Goal: Task Accomplishment & Management: Complete application form

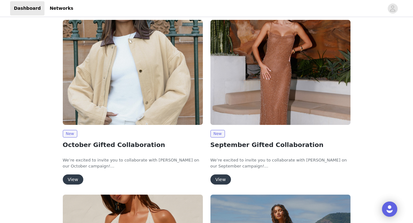
scroll to position [38, 0]
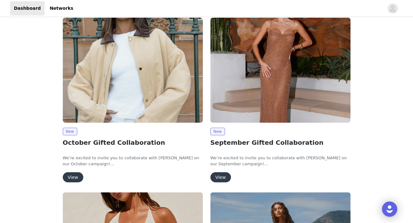
click at [70, 178] on button "View" at bounding box center [73, 177] width 21 height 10
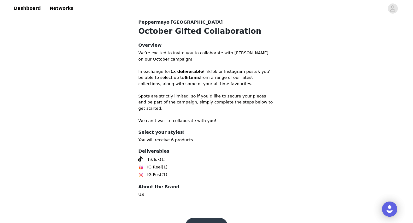
scroll to position [237, 0]
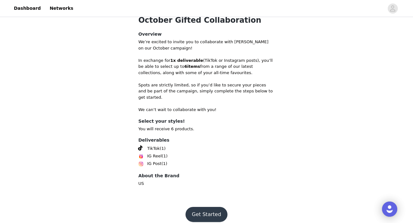
click at [207, 207] on button "Get Started" at bounding box center [206, 214] width 42 height 15
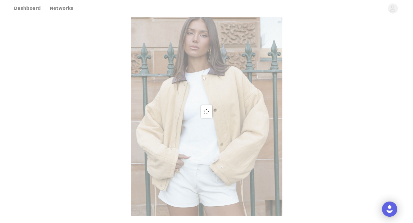
scroll to position [237, 0]
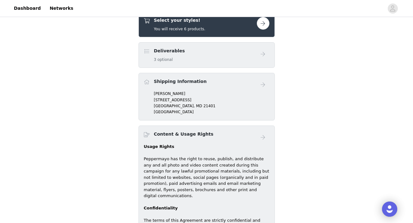
click at [262, 24] on button "button" at bounding box center [263, 23] width 13 height 13
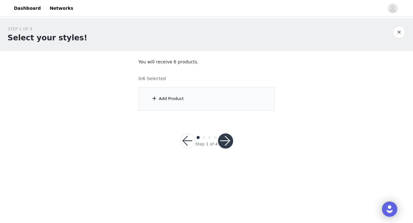
click at [177, 94] on div "Add Product" at bounding box center [206, 99] width 136 height 24
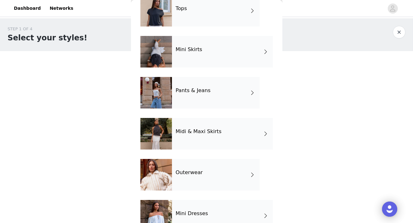
scroll to position [37, 0]
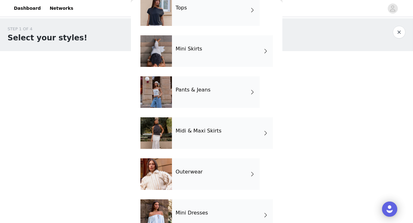
click at [249, 177] on span at bounding box center [252, 174] width 6 height 8
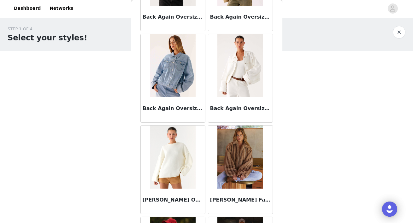
scroll to position [113, 0]
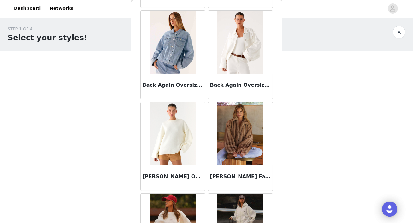
click at [227, 71] on img at bounding box center [240, 42] width 46 height 63
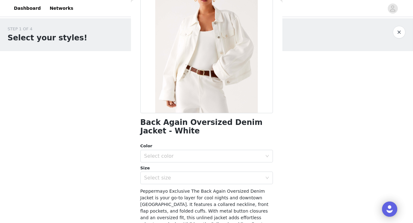
scroll to position [61, 0]
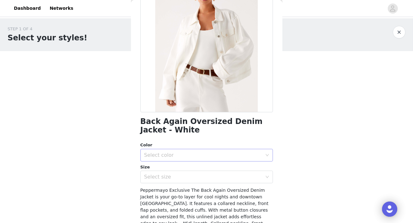
click at [222, 153] on div "Select color" at bounding box center [203, 155] width 118 height 6
click at [213, 171] on li "White" at bounding box center [206, 169] width 132 height 10
click at [196, 180] on div "Select size" at bounding box center [204, 177] width 121 height 12
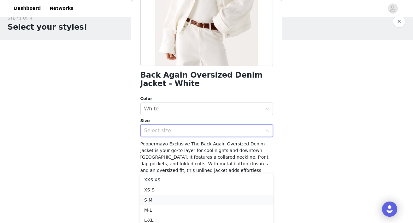
scroll to position [16, 0]
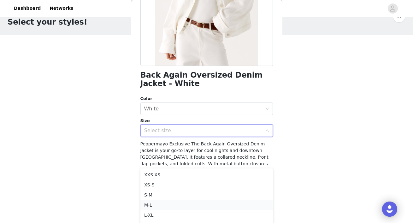
click at [180, 205] on li "M-L" at bounding box center [206, 205] width 132 height 10
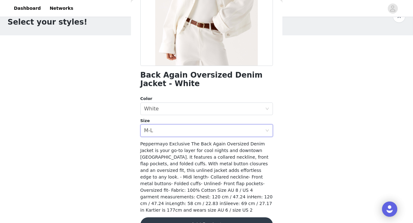
scroll to position [0, 0]
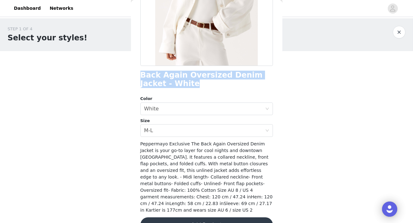
drag, startPoint x: 140, startPoint y: 74, endPoint x: 165, endPoint y: 86, distance: 28.4
click at [165, 86] on div "Back Back Again Oversized Denim Jacket - White Color Select color White Size Se…" at bounding box center [206, 111] width 151 height 223
copy h1 "Back Again Oversized Denim Jacket - White"
click at [182, 132] on div "Select size M-L" at bounding box center [204, 131] width 121 height 12
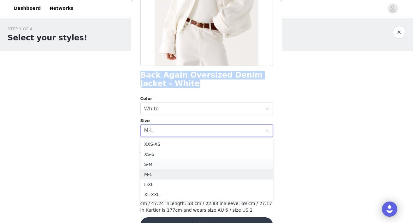
click at [175, 167] on li "S-M" at bounding box center [206, 164] width 132 height 10
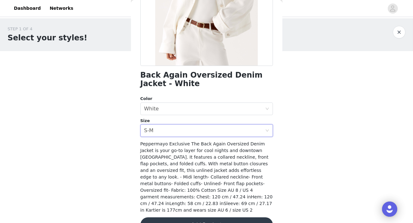
click at [284, 146] on div "STEP 1 OF 4 Select your styles! You will receive 6 products. 0/6 Selected Add P…" at bounding box center [206, 90] width 413 height 145
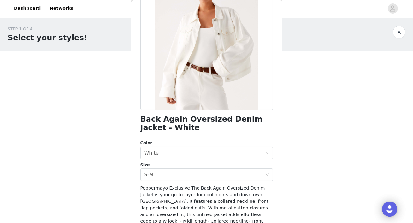
scroll to position [118, 0]
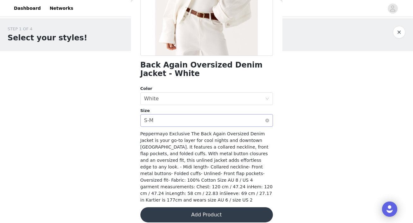
click at [251, 120] on div "Select size S-M" at bounding box center [204, 120] width 121 height 12
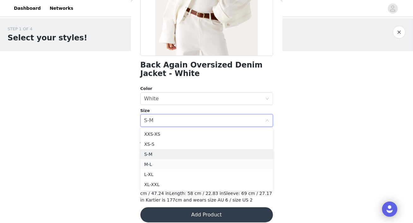
click at [206, 162] on li "M-L" at bounding box center [206, 164] width 132 height 10
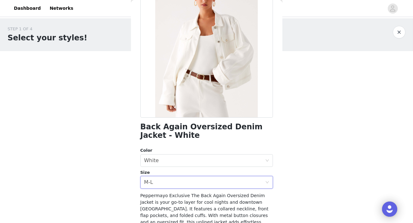
scroll to position [56, 0]
click at [229, 182] on div "Select size M-L" at bounding box center [204, 183] width 121 height 12
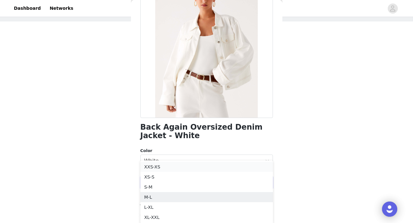
scroll to position [30, 0]
click at [173, 186] on li "S-M" at bounding box center [206, 187] width 132 height 10
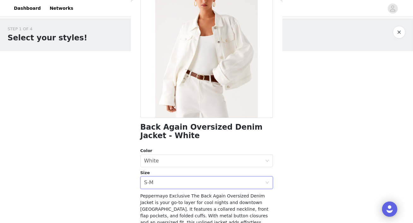
scroll to position [118, 0]
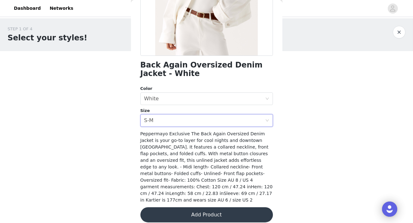
click at [220, 210] on button "Add Product" at bounding box center [206, 214] width 132 height 15
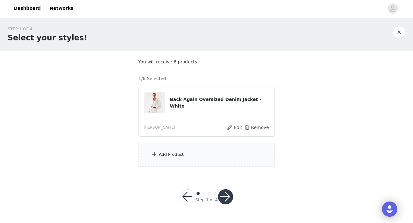
click at [194, 153] on div "Add Product" at bounding box center [206, 155] width 136 height 24
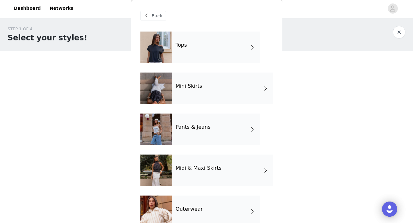
scroll to position [0, 0]
click at [214, 48] on div "Tops" at bounding box center [216, 48] width 88 height 32
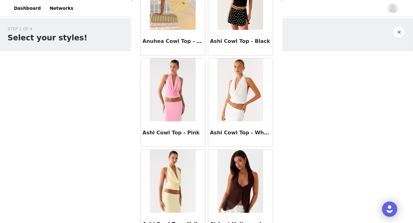
scroll to position [741, 0]
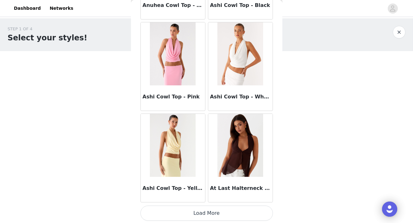
click at [199, 212] on button "Load More" at bounding box center [206, 213] width 132 height 15
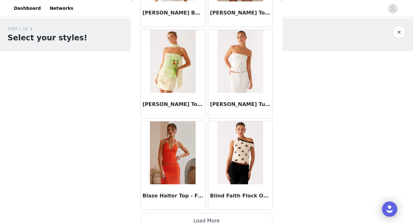
scroll to position [1656, 0]
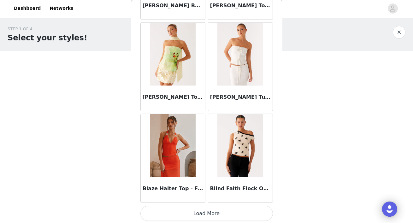
click at [204, 211] on button "Load More" at bounding box center [206, 213] width 132 height 15
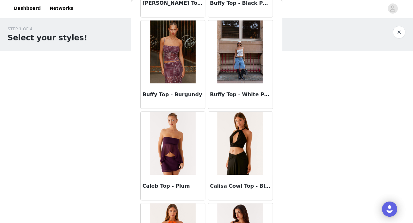
scroll to position [2570, 0]
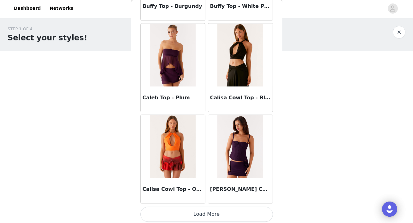
click at [218, 214] on button "Load More" at bounding box center [206, 214] width 132 height 15
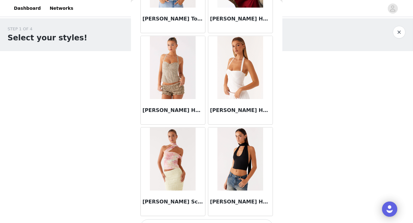
scroll to position [3484, 0]
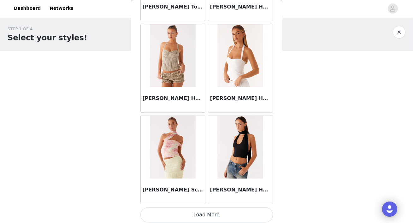
click at [211, 211] on button "Load More" at bounding box center [206, 214] width 132 height 15
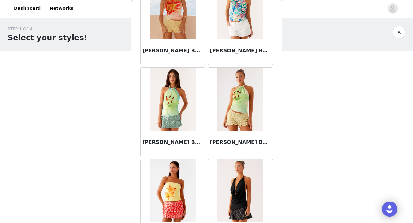
scroll to position [4398, 0]
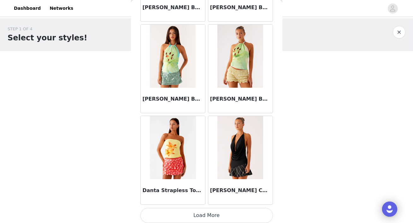
click at [207, 214] on button "Load More" at bounding box center [206, 215] width 132 height 15
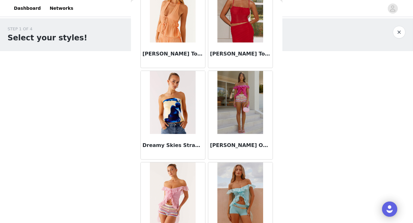
scroll to position [5312, 0]
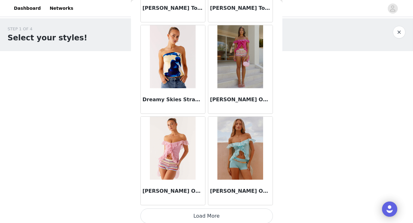
click at [209, 212] on button "Load More" at bounding box center [206, 215] width 132 height 15
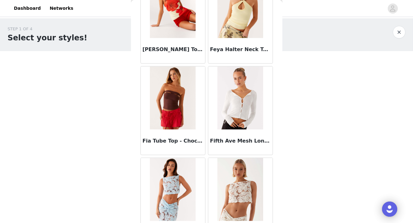
scroll to position [6226, 0]
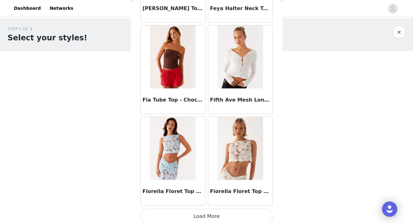
click at [205, 213] on button "Load More" at bounding box center [206, 216] width 132 height 15
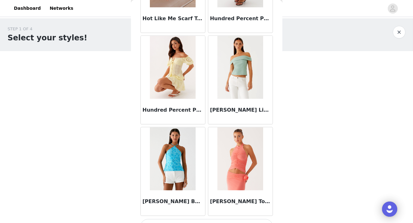
scroll to position [7140, 0]
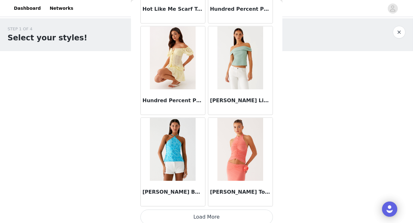
click at [200, 216] on button "Load More" at bounding box center [206, 216] width 132 height 15
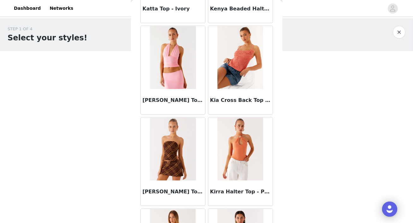
scroll to position [8054, 0]
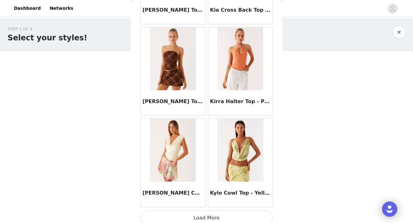
click at [194, 214] on button "Load More" at bounding box center [206, 217] width 132 height 15
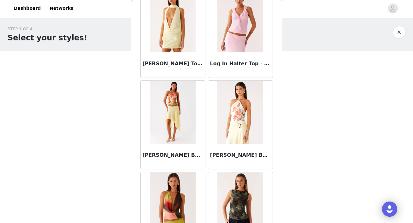
scroll to position [8968, 0]
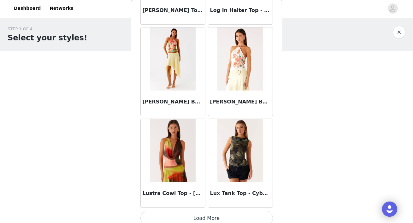
click at [201, 211] on button "Load More" at bounding box center [206, 218] width 132 height 15
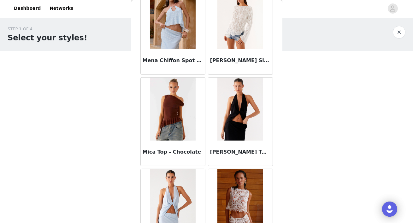
scroll to position [9882, 0]
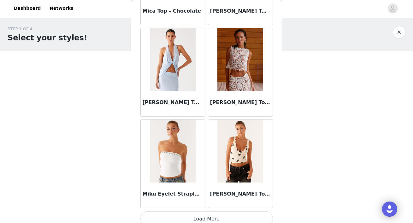
click at [201, 214] on button "Load More" at bounding box center [206, 218] width 132 height 15
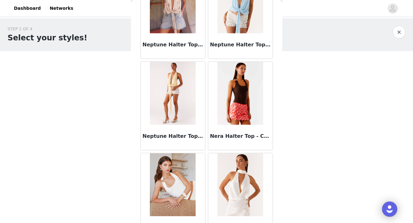
scroll to position [10796, 0]
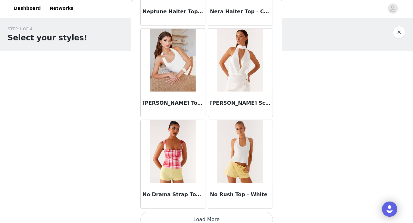
click at [213, 212] on button "Load More" at bounding box center [206, 219] width 132 height 15
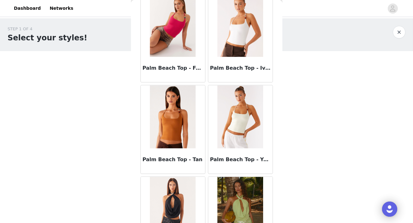
scroll to position [11710, 0]
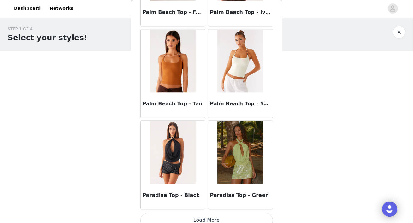
click at [207, 213] on button "Load More" at bounding box center [206, 220] width 132 height 15
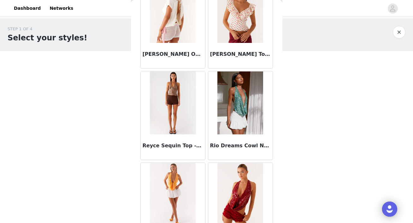
scroll to position [12624, 0]
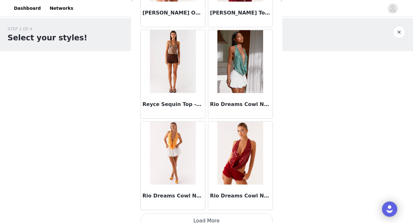
click at [206, 213] on button "Load More" at bounding box center [206, 220] width 132 height 15
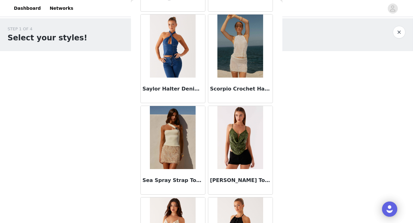
scroll to position [13539, 0]
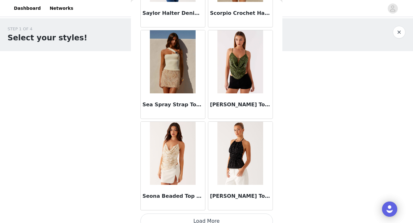
click at [194, 217] on button "Load More" at bounding box center [206, 221] width 132 height 15
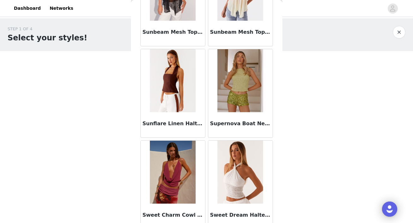
scroll to position [14453, 0]
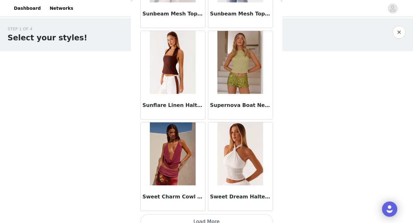
click at [210, 216] on button "Load More" at bounding box center [206, 221] width 132 height 15
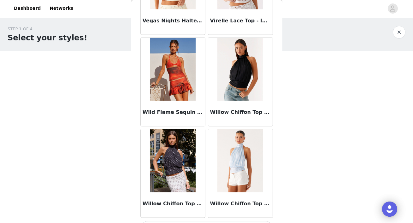
scroll to position [15367, 0]
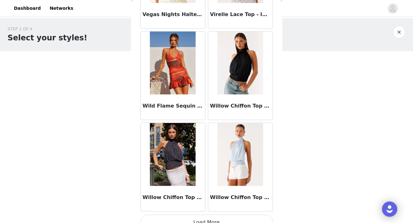
click at [206, 215] on button "Load More" at bounding box center [206, 222] width 132 height 15
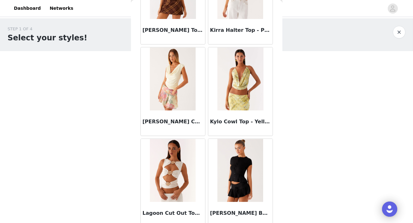
scroll to position [8180, 0]
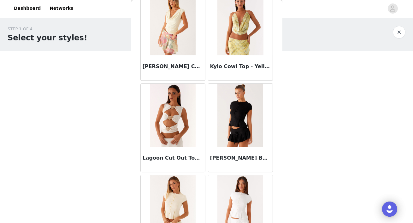
click at [228, 154] on h3 "[PERSON_NAME] Button Up Top - Black" at bounding box center [240, 158] width 61 height 8
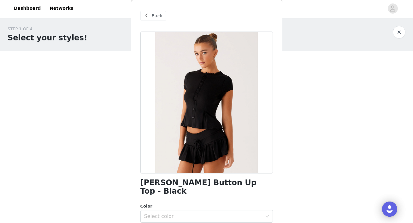
scroll to position [98, 0]
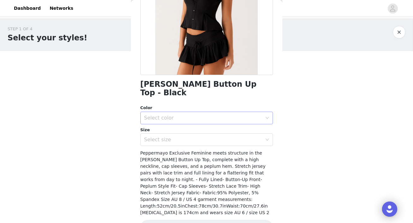
click at [208, 115] on div "Select color" at bounding box center [203, 118] width 118 height 6
click at [193, 121] on li "Black" at bounding box center [206, 123] width 132 height 10
click at [192, 137] on div "Select size" at bounding box center [203, 140] width 118 height 6
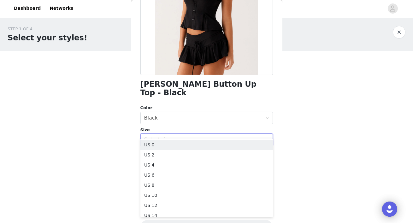
scroll to position [103, 0]
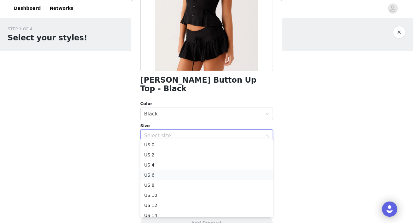
click at [174, 178] on li "US 6" at bounding box center [206, 175] width 132 height 10
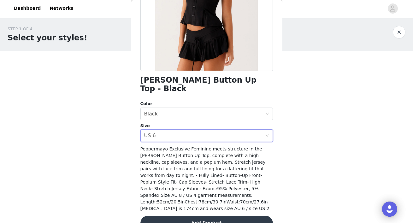
click at [203, 216] on button "Add Product" at bounding box center [206, 223] width 132 height 15
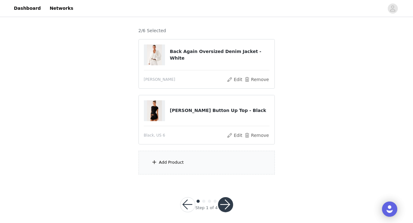
scroll to position [52, 0]
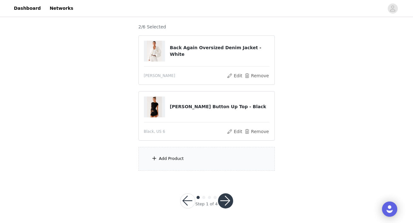
click at [160, 154] on div "Add Product" at bounding box center [206, 159] width 136 height 24
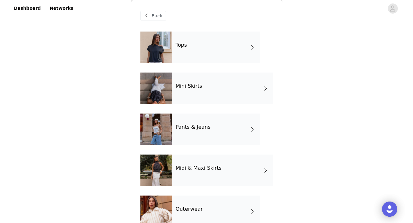
click at [206, 126] on h4 "Pants & Jeans" at bounding box center [193, 127] width 35 height 6
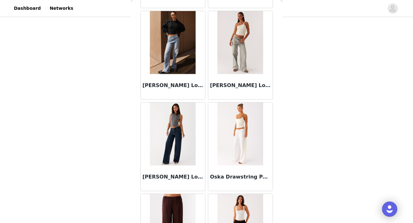
scroll to position [366, 0]
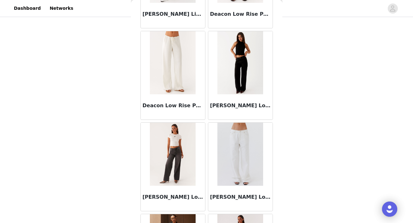
click at [233, 97] on div "[PERSON_NAME] Low Rise Denim Jeans - Black" at bounding box center [240, 106] width 64 height 25
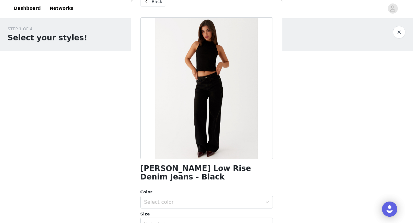
scroll to position [0, 0]
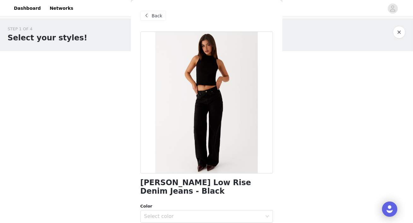
click at [148, 13] on span at bounding box center [147, 16] width 8 height 8
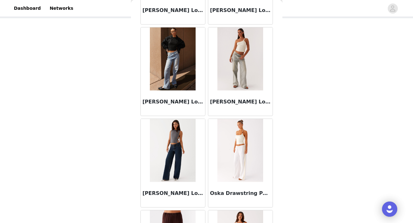
scroll to position [615, 0]
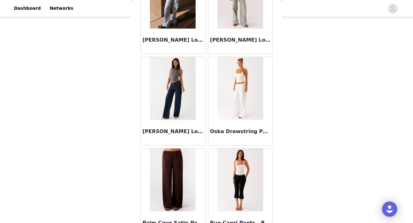
click at [173, 134] on h3 "[PERSON_NAME] Low Rise Denim Jeans - Washed Denim" at bounding box center [173, 132] width 61 height 8
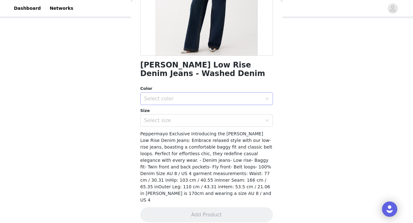
scroll to position [0, 0]
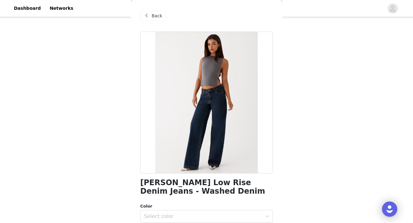
click at [150, 12] on span at bounding box center [147, 16] width 8 height 8
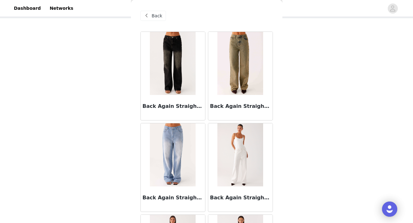
click at [152, 16] on span "Back" at bounding box center [157, 16] width 11 height 7
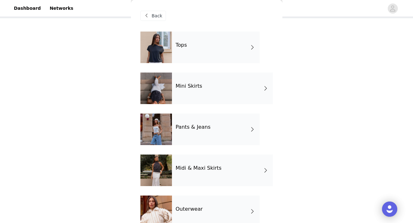
click at [196, 92] on div "Mini Skirts" at bounding box center [222, 89] width 101 height 32
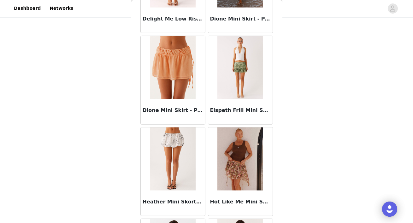
scroll to position [741, 0]
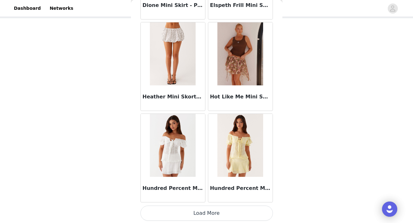
click at [199, 209] on button "Load More" at bounding box center [206, 213] width 132 height 15
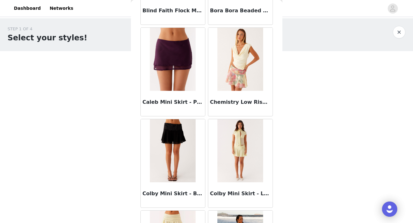
scroll to position [0, 0]
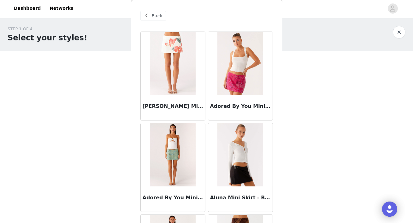
click at [157, 14] on span "Back" at bounding box center [157, 16] width 11 height 7
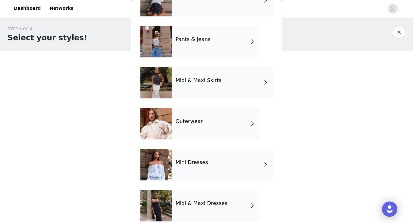
scroll to position [89, 0]
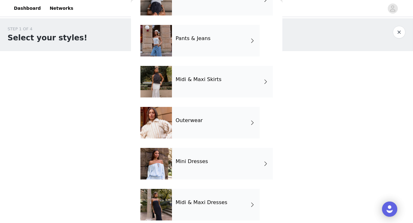
click at [200, 84] on div "Midi & Maxi Skirts" at bounding box center [222, 82] width 101 height 32
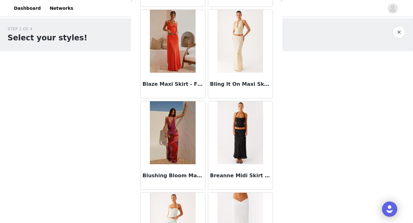
scroll to position [0, 0]
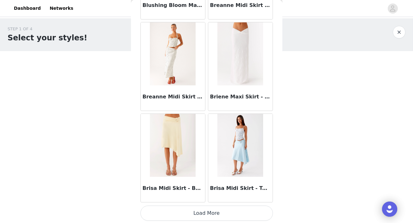
click at [212, 210] on button "Load More" at bounding box center [206, 213] width 132 height 15
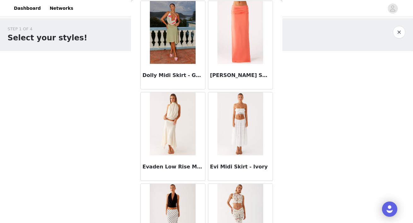
scroll to position [1656, 0]
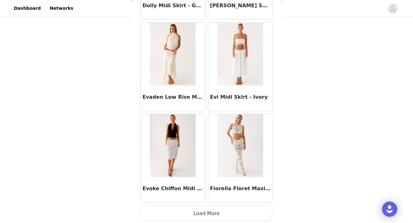
click at [208, 216] on button "Load More" at bounding box center [206, 213] width 132 height 15
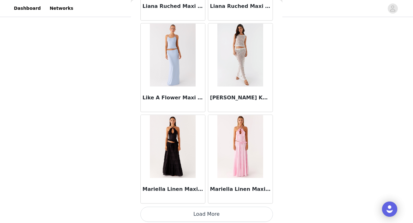
click at [196, 214] on button "Load More" at bounding box center [206, 214] width 132 height 15
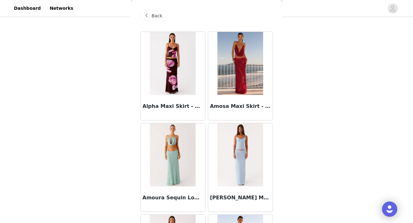
click at [151, 15] on div "Back" at bounding box center [153, 16] width 26 height 10
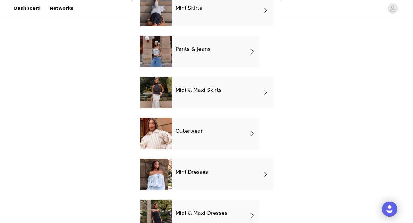
scroll to position [136, 0]
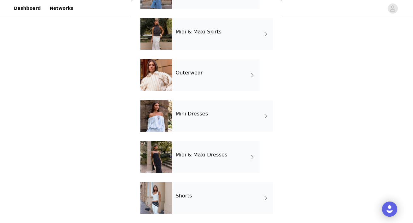
click at [211, 153] on h4 "Midi & Maxi Dresses" at bounding box center [202, 155] width 52 height 6
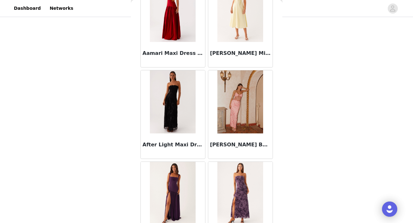
scroll to position [54, 0]
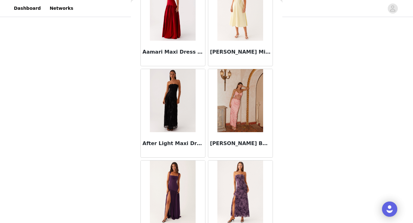
click at [168, 130] on img at bounding box center [173, 100] width 46 height 63
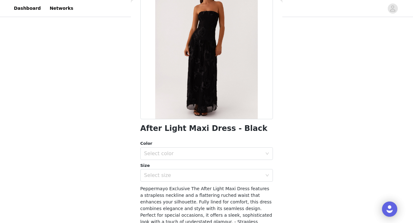
scroll to position [0, 0]
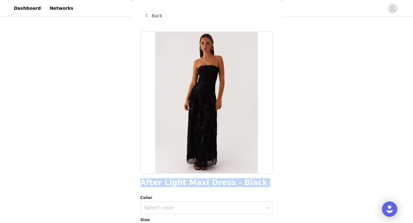
drag, startPoint x: 141, startPoint y: 182, endPoint x: 264, endPoint y: 190, distance: 123.3
click at [264, 190] on div "After Light Maxi Dress - Black Color Select color Size Select size Peppermayo E…" at bounding box center [206, 195] width 132 height 327
copy div "After Light Maxi Dress - Black"
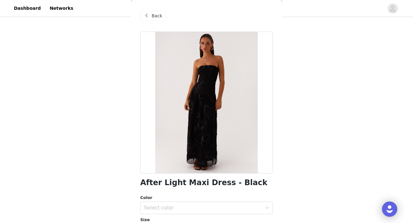
click at [149, 13] on span at bounding box center [147, 16] width 8 height 8
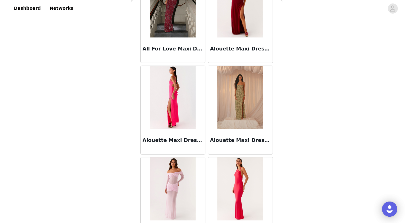
scroll to position [741, 0]
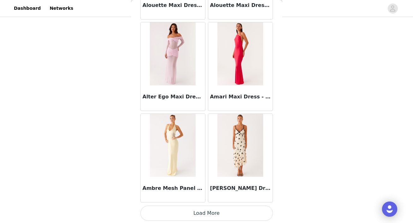
click at [196, 216] on button "Load More" at bounding box center [206, 213] width 132 height 15
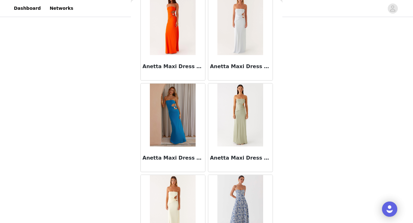
scroll to position [1656, 0]
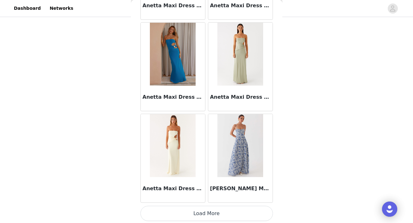
click at [200, 211] on button "Load More" at bounding box center [206, 213] width 132 height 15
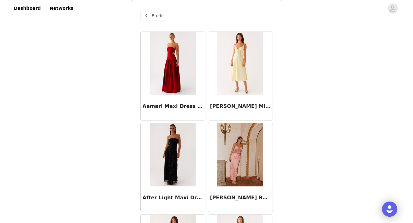
scroll to position [0, 0]
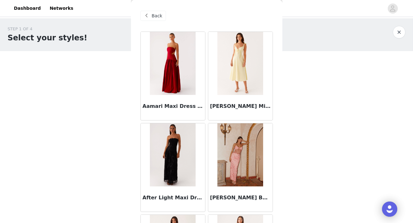
click at [142, 15] on div "Back" at bounding box center [153, 16] width 26 height 10
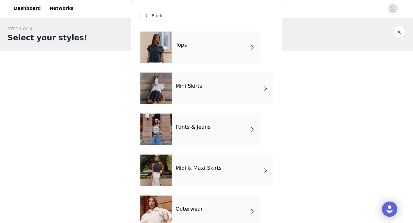
click at [196, 208] on h4 "Outerwear" at bounding box center [189, 209] width 27 height 6
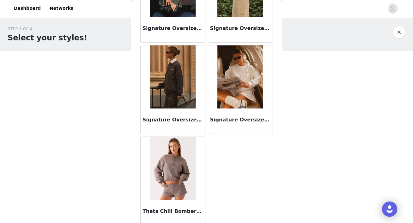
scroll to position [444, 0]
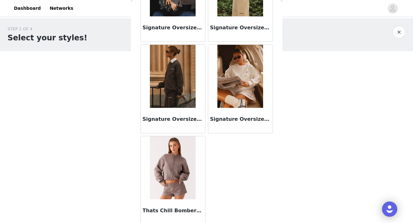
click at [166, 197] on img at bounding box center [173, 167] width 46 height 63
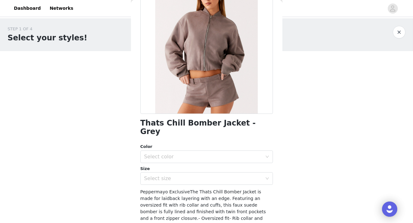
scroll to position [53, 0]
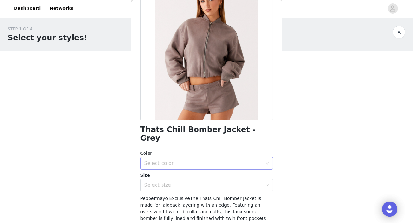
click at [172, 160] on div "Select color" at bounding box center [203, 163] width 118 height 6
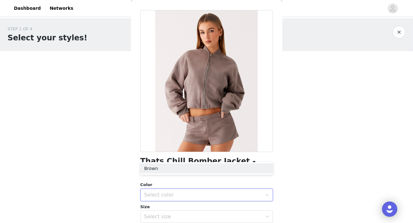
scroll to position [0, 0]
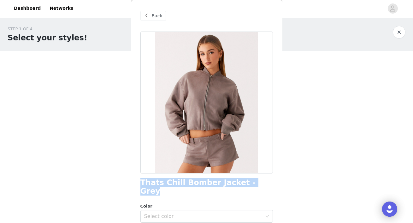
drag, startPoint x: 141, startPoint y: 184, endPoint x: 270, endPoint y: 185, distance: 128.7
click at [270, 184] on div "Thats Chill Bomber Jacket - Grey" at bounding box center [206, 187] width 132 height 17
copy h1 "Thats Chill Bomber Jacket - Grey"
click at [218, 210] on div "Select color" at bounding box center [204, 216] width 121 height 12
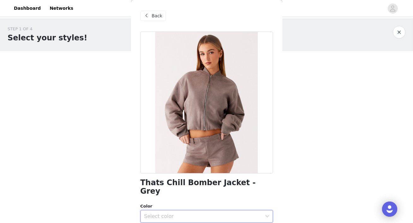
click at [152, 16] on span "Back" at bounding box center [157, 16] width 11 height 7
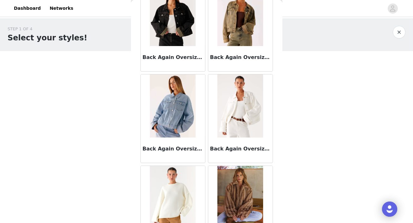
scroll to position [166, 0]
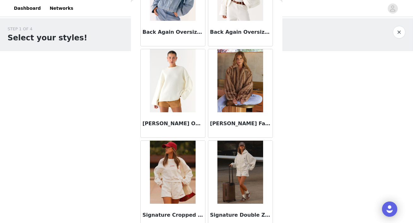
click at [172, 116] on div "[PERSON_NAME] Oversized Knit Sweater - Cream" at bounding box center [173, 124] width 64 height 25
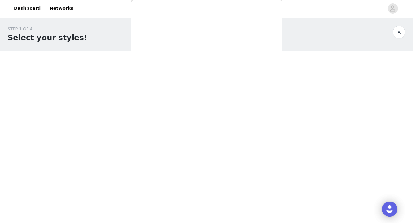
scroll to position [109, 0]
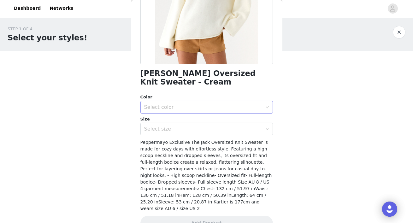
click at [178, 104] on div "Select color" at bounding box center [203, 107] width 118 height 6
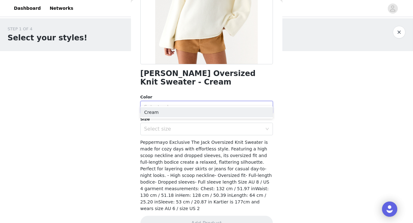
click at [178, 104] on div "Select color" at bounding box center [203, 107] width 118 height 6
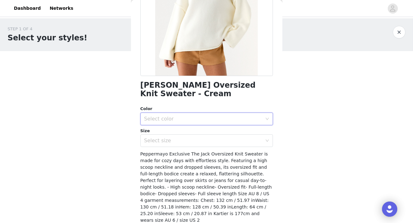
scroll to position [89, 0]
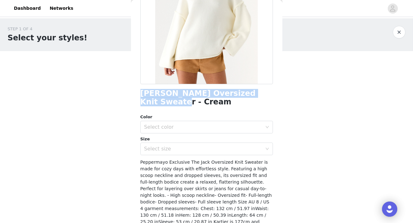
drag, startPoint x: 139, startPoint y: 93, endPoint x: 270, endPoint y: 95, distance: 130.3
click at [270, 95] on div "Back [PERSON_NAME] Oversized Knit Sweater - Cream Color Select color Size Selec…" at bounding box center [206, 111] width 151 height 223
copy h1 "[PERSON_NAME] Oversized Knit Sweater - Cream"
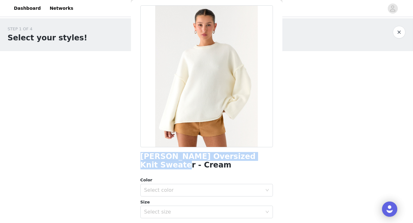
scroll to position [2, 0]
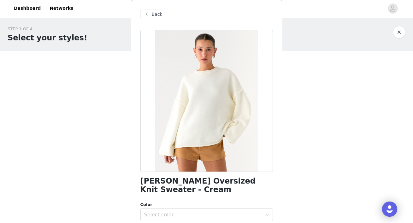
click at [307, 150] on div "STEP 1 OF 4 Select your styles! You will receive 6 products. 2/6 Selected Back …" at bounding box center [206, 124] width 413 height 212
click at [157, 15] on span "Back" at bounding box center [157, 14] width 11 height 7
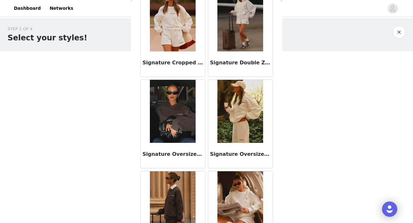
scroll to position [96, 0]
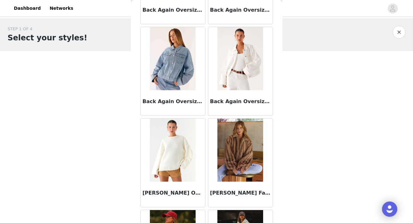
click at [245, 157] on img at bounding box center [240, 150] width 46 height 63
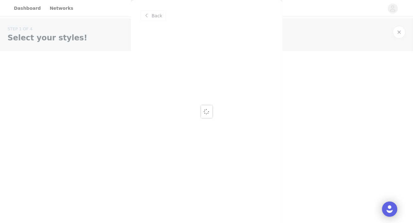
scroll to position [0, 0]
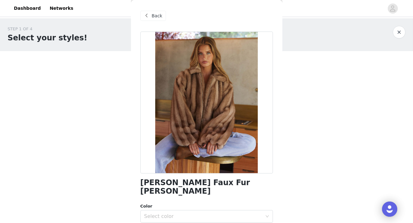
click at [150, 14] on span at bounding box center [147, 16] width 8 height 8
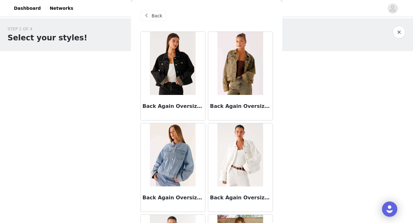
click at [156, 15] on span "Back" at bounding box center [157, 16] width 11 height 7
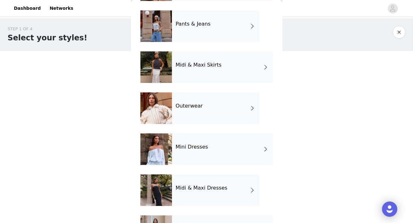
scroll to position [136, 0]
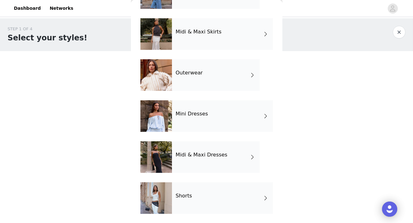
click at [195, 197] on div "Shorts" at bounding box center [222, 198] width 101 height 32
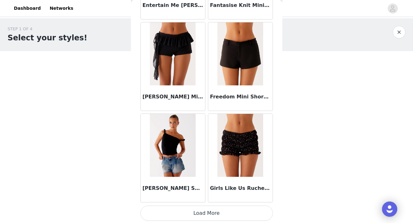
scroll to position [9, 0]
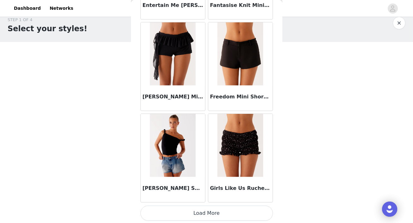
click at [215, 212] on button "Load More" at bounding box center [206, 213] width 132 height 15
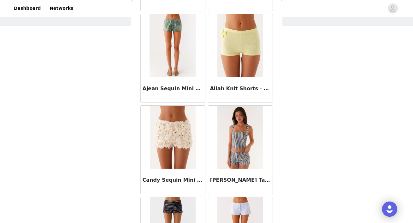
scroll to position [0, 0]
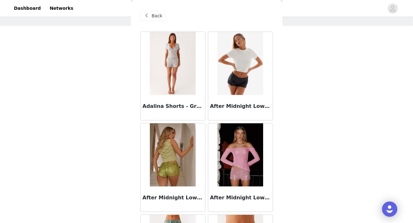
click at [152, 13] on span "Back" at bounding box center [157, 16] width 11 height 7
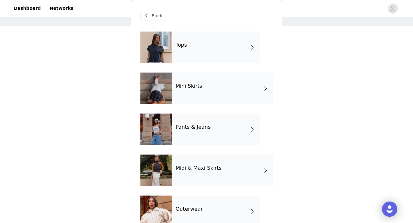
click at [174, 48] on div "Tops" at bounding box center [216, 48] width 88 height 32
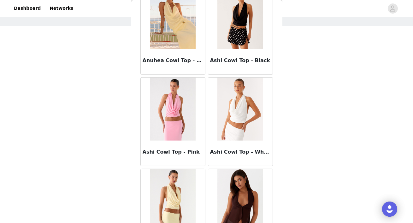
scroll to position [741, 0]
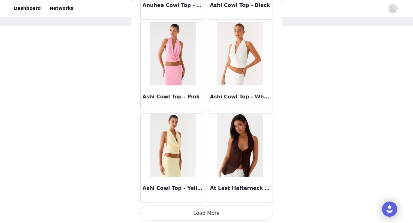
click at [207, 214] on button "Load More" at bounding box center [206, 213] width 132 height 15
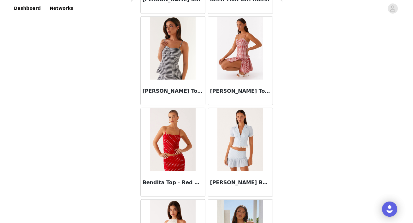
scroll to position [1312, 0]
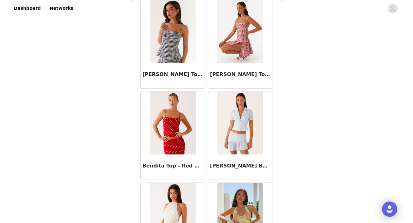
click at [175, 164] on h3 "Bendita Top - Red Polka Dot" at bounding box center [173, 166] width 61 height 8
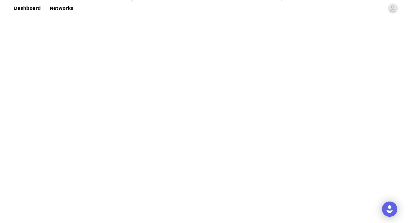
scroll to position [0, 0]
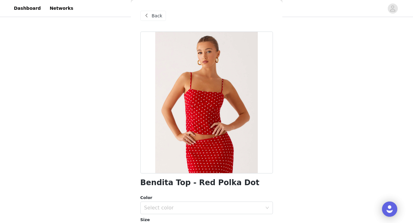
click at [151, 15] on div "Back" at bounding box center [153, 16] width 26 height 10
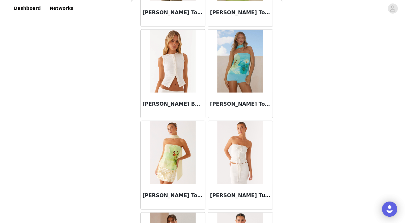
scroll to position [1656, 0]
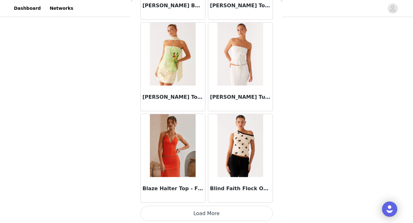
click at [204, 209] on button "Load More" at bounding box center [206, 213] width 132 height 15
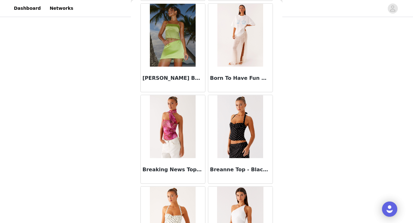
scroll to position [2102, 0]
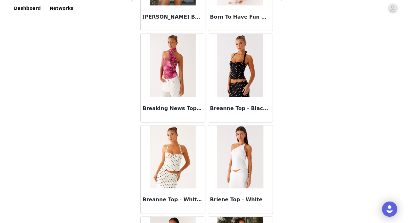
click at [228, 93] on img at bounding box center [240, 65] width 46 height 63
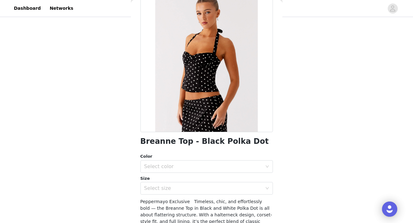
scroll to position [43, 0]
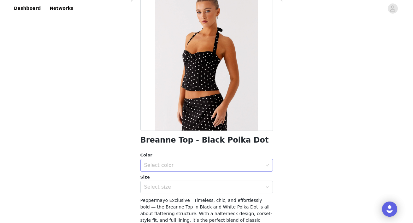
click at [218, 167] on div "Select color" at bounding box center [203, 165] width 118 height 6
click at [210, 180] on li "Black Polka Dot" at bounding box center [206, 179] width 132 height 10
click at [205, 186] on div "Select size" at bounding box center [203, 187] width 118 height 6
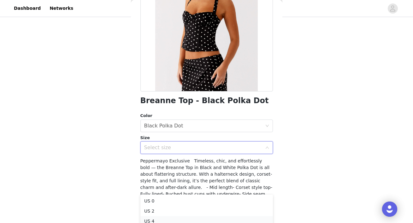
scroll to position [25, 0]
click at [184, 206] on li "US 6" at bounding box center [206, 207] width 132 height 10
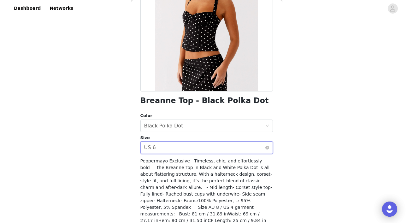
scroll to position [109, 0]
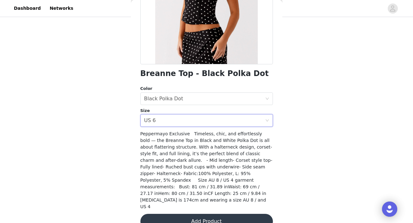
click at [200, 214] on button "Add Product" at bounding box center [206, 221] width 132 height 15
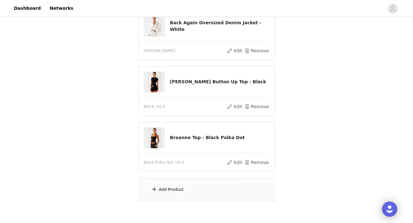
scroll to position [108, 0]
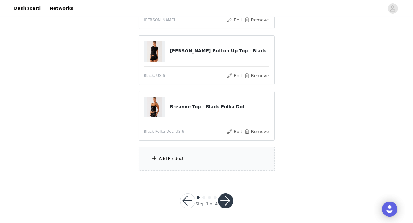
click at [184, 154] on div "Add Product" at bounding box center [206, 159] width 136 height 24
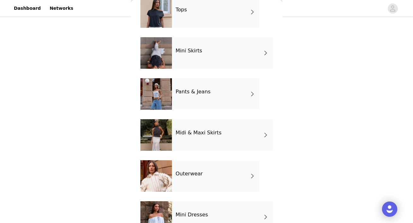
scroll to position [36, 0]
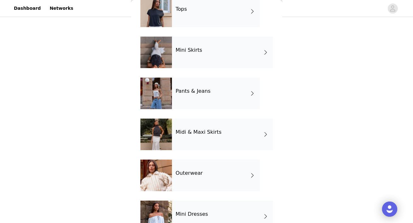
click at [190, 58] on div "Mini Skirts" at bounding box center [222, 53] width 101 height 32
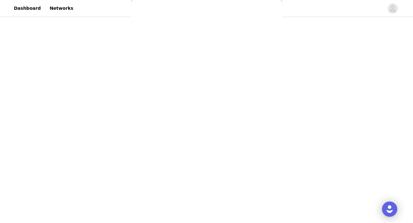
scroll to position [0, 0]
click at [159, 18] on span "Back" at bounding box center [157, 16] width 11 height 7
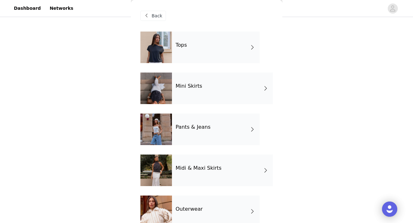
scroll to position [136, 0]
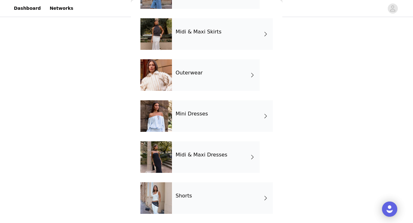
click at [192, 162] on div "Midi & Maxi Dresses" at bounding box center [216, 157] width 88 height 32
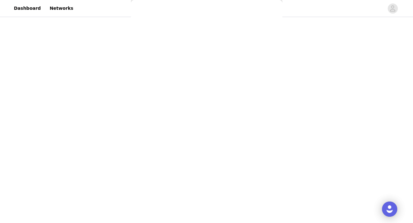
scroll to position [0, 0]
click at [153, 14] on div at bounding box center [206, 111] width 413 height 223
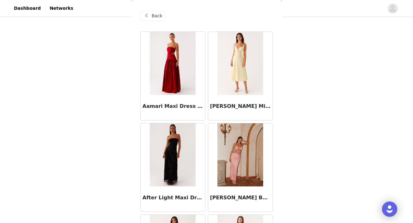
click at [145, 14] on span at bounding box center [147, 16] width 8 height 8
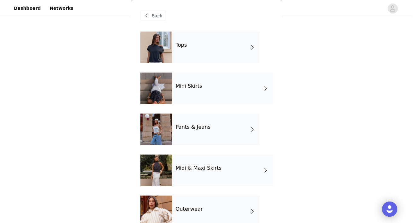
scroll to position [136, 0]
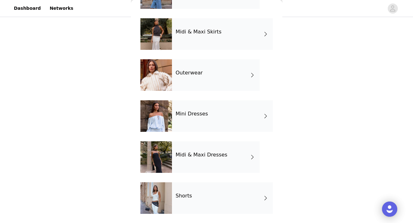
click at [212, 33] on h4 "Midi & Maxi Skirts" at bounding box center [199, 32] width 46 height 6
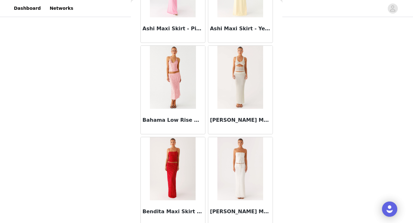
scroll to position [597, 0]
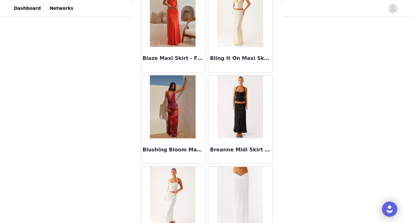
click at [226, 133] on img at bounding box center [240, 106] width 46 height 63
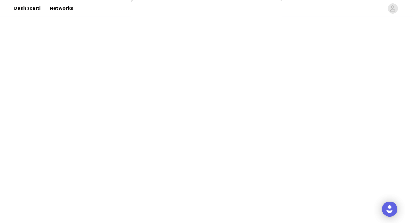
scroll to position [116, 0]
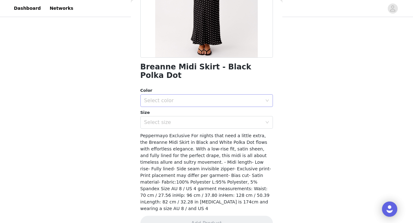
click at [204, 97] on div "Select color" at bounding box center [203, 100] width 118 height 6
click at [203, 104] on li "Black Polka Dot" at bounding box center [206, 106] width 132 height 10
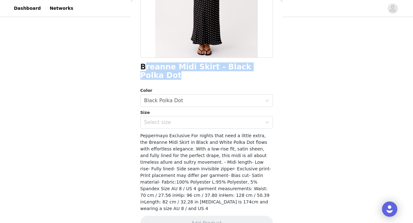
drag, startPoint x: 143, startPoint y: 67, endPoint x: 277, endPoint y: 67, distance: 134.7
click at [277, 67] on div "Back Breanne Midi Skirt - Black Polka Dot Color Select color Black Polka Dot Si…" at bounding box center [206, 111] width 151 height 223
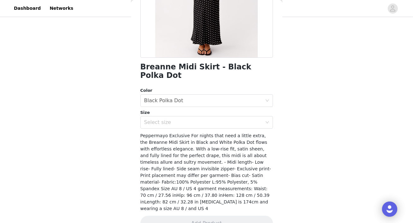
click at [151, 72] on div "Breanne Midi Skirt - Black Polka Dot Color Select color Black Polka Dot Size Se…" at bounding box center [206, 77] width 132 height 323
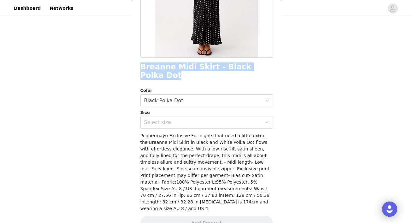
drag, startPoint x: 140, startPoint y: 65, endPoint x: 263, endPoint y: 69, distance: 123.1
click at [263, 69] on div "Breanne Midi Skirt - Black Polka Dot" at bounding box center [206, 71] width 132 height 17
copy h1 "Breanne Midi Skirt - Black Polka Dot"
click at [173, 119] on div "Select size" at bounding box center [203, 122] width 118 height 6
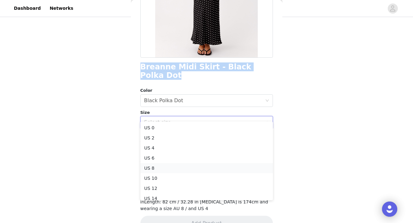
click at [167, 166] on li "US 8" at bounding box center [206, 168] width 132 height 10
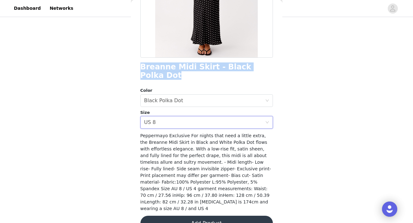
click at [187, 216] on button "Add Product" at bounding box center [206, 223] width 132 height 15
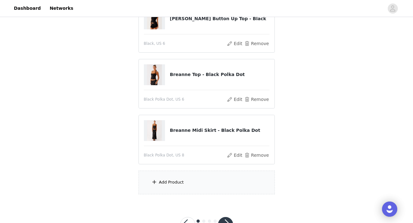
scroll to position [163, 0]
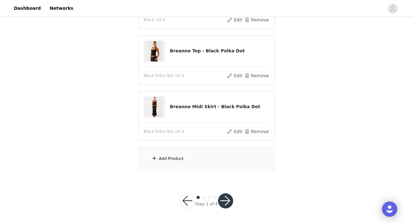
click at [167, 162] on div "Add Product" at bounding box center [206, 159] width 136 height 24
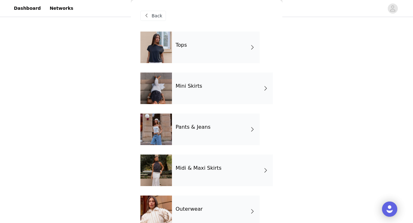
click at [184, 136] on div "Pants & Jeans" at bounding box center [216, 130] width 88 height 32
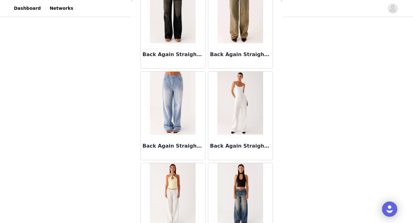
scroll to position [51, 0]
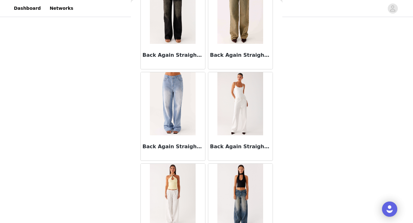
click at [231, 135] on div "Back Again Straight Leg Denim Jeans - White" at bounding box center [240, 147] width 64 height 25
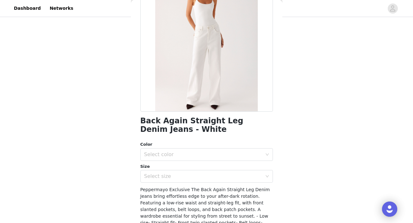
scroll to position [68, 0]
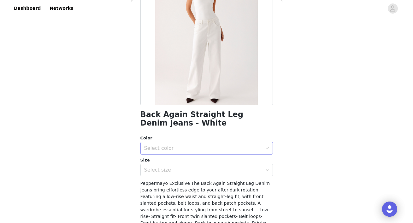
click at [217, 150] on div "Select color" at bounding box center [203, 148] width 118 height 6
click at [187, 163] on li "White" at bounding box center [206, 162] width 132 height 10
click at [181, 172] on div "Select size" at bounding box center [203, 170] width 118 height 6
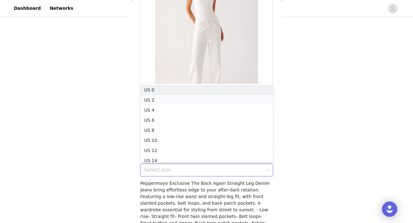
scroll to position [3, 0]
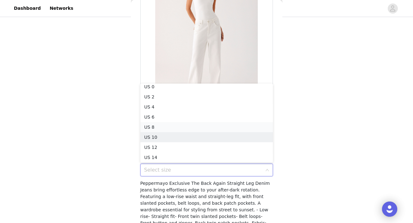
click at [150, 129] on li "US 8" at bounding box center [206, 127] width 132 height 10
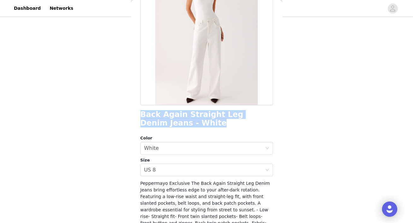
drag, startPoint x: 141, startPoint y: 115, endPoint x: 170, endPoint y: 126, distance: 30.9
click at [170, 126] on h1 "Back Again Straight Leg Denim Jeans - White" at bounding box center [206, 118] width 132 height 17
copy h1 "Back Again Straight Leg Denim Jeans - White"
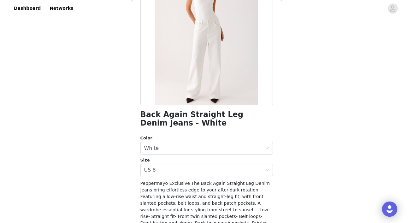
click at [300, 116] on div "STEP 1 OF 4 Select your styles! You will receive 6 products. 4/6 Selected Back …" at bounding box center [206, 16] width 413 height 323
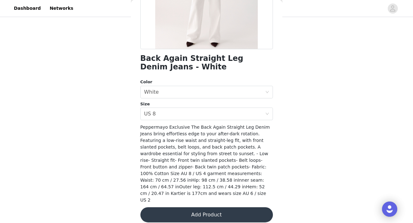
click at [240, 208] on button "Add Product" at bounding box center [206, 214] width 132 height 15
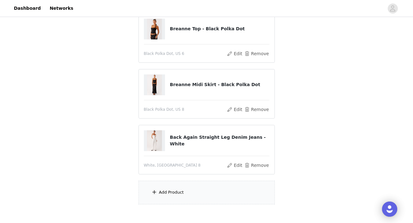
scroll to position [187, 0]
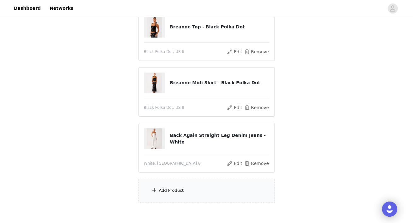
click at [214, 196] on div "Add Product" at bounding box center [206, 191] width 136 height 24
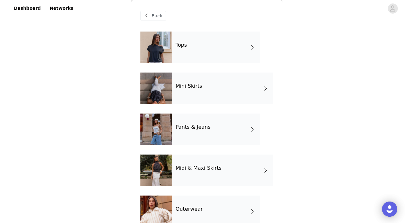
click at [149, 17] on span at bounding box center [147, 16] width 8 height 8
click at [150, 15] on div "Back" at bounding box center [153, 16] width 26 height 10
click at [222, 38] on div "Tops" at bounding box center [216, 48] width 88 height 32
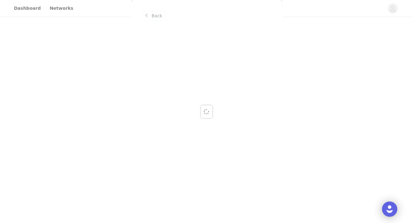
click at [158, 15] on div at bounding box center [206, 111] width 413 height 223
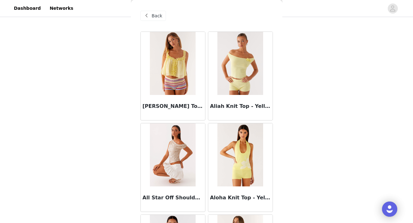
click at [155, 14] on span "Back" at bounding box center [157, 16] width 11 height 7
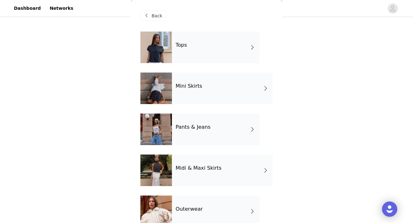
click at [155, 14] on span "Back" at bounding box center [157, 16] width 11 height 7
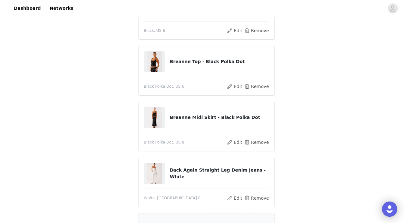
scroll to position [219, 0]
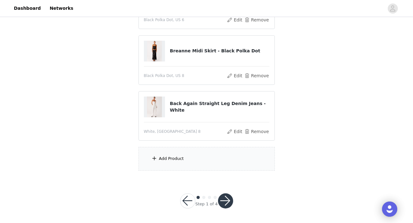
click at [185, 163] on div "Add Product" at bounding box center [206, 159] width 136 height 24
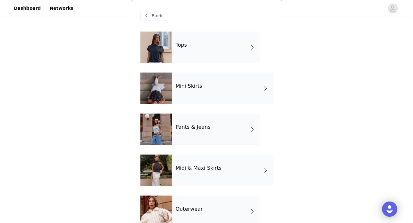
click at [196, 129] on h4 "Pants & Jeans" at bounding box center [193, 127] width 35 height 6
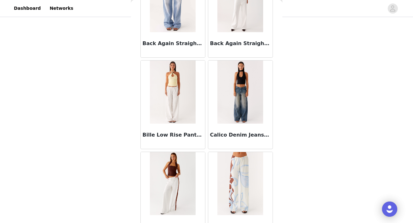
scroll to position [0, 0]
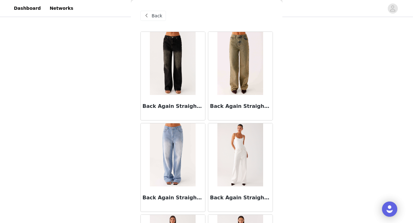
click at [151, 17] on div "Back" at bounding box center [153, 16] width 26 height 10
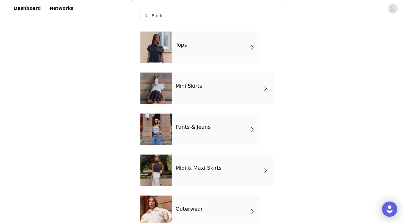
click at [170, 54] on div at bounding box center [156, 48] width 32 height 32
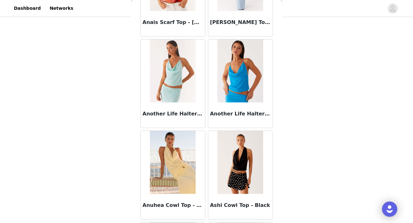
scroll to position [741, 0]
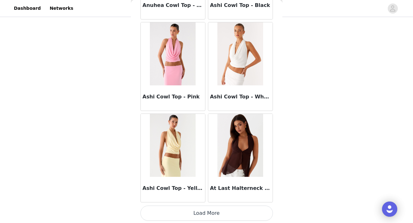
click at [199, 209] on button "Load More" at bounding box center [206, 213] width 132 height 15
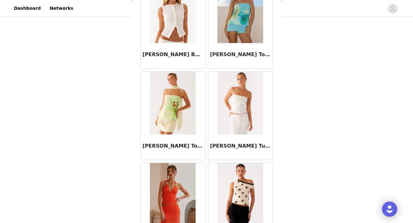
scroll to position [1656, 0]
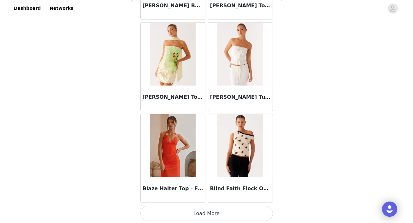
click at [189, 214] on button "Load More" at bounding box center [206, 213] width 132 height 15
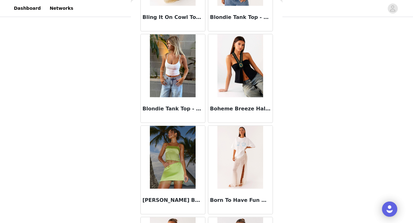
scroll to position [1845, 0]
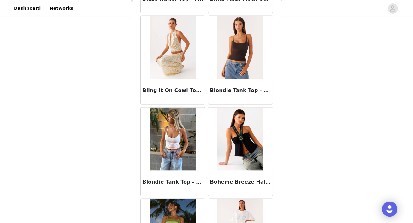
click at [165, 150] on img at bounding box center [173, 139] width 46 height 63
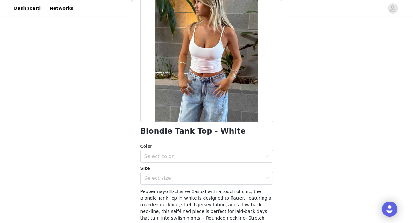
scroll to position [51, 0]
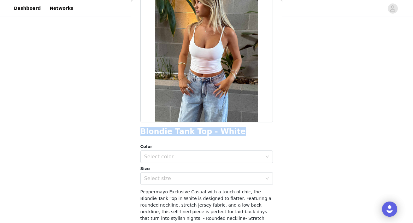
drag, startPoint x: 142, startPoint y: 131, endPoint x: 243, endPoint y: 134, distance: 101.0
click at [243, 134] on div "Blondie Tank Top - White" at bounding box center [206, 131] width 132 height 9
copy h1 "Blondie Tank Top - White"
click at [162, 158] on div "Select color" at bounding box center [203, 157] width 118 height 6
click at [168, 171] on li "White" at bounding box center [206, 170] width 132 height 10
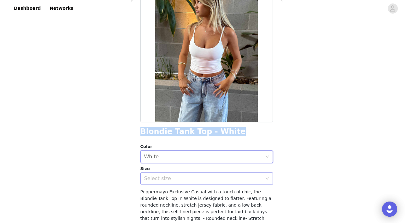
click at [166, 179] on div "Select size" at bounding box center [203, 178] width 118 height 6
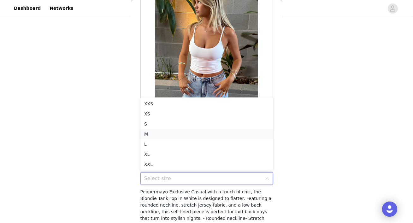
click at [162, 135] on li "M" at bounding box center [206, 134] width 132 height 10
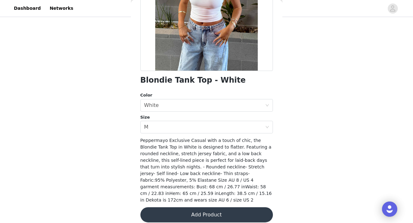
click at [214, 210] on button "Add Product" at bounding box center [206, 214] width 132 height 15
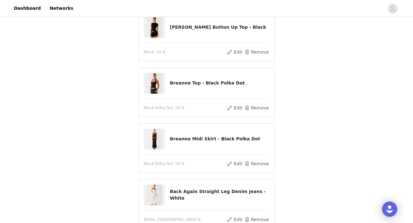
scroll to position [234, 0]
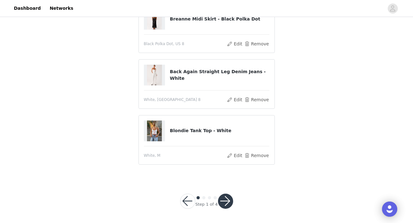
click at [224, 201] on button "button" at bounding box center [225, 201] width 15 height 15
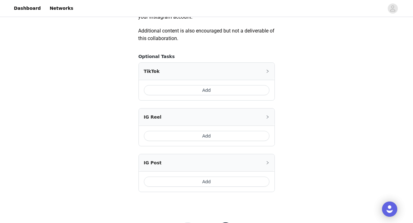
scroll to position [382, 0]
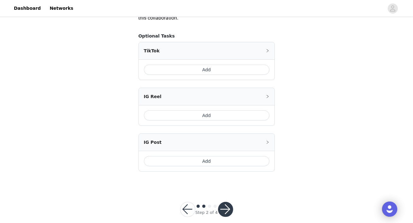
click at [204, 69] on button "Add" at bounding box center [207, 70] width 126 height 10
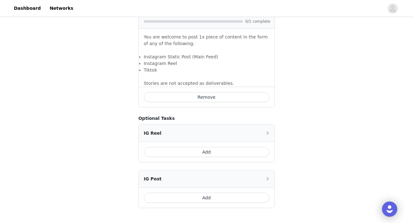
scroll to position [476, 0]
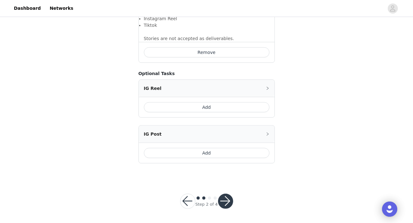
click at [227, 199] on button "button" at bounding box center [225, 201] width 15 height 15
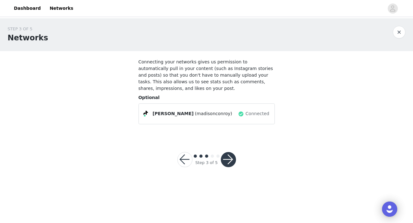
click at [228, 161] on button "button" at bounding box center [228, 159] width 15 height 15
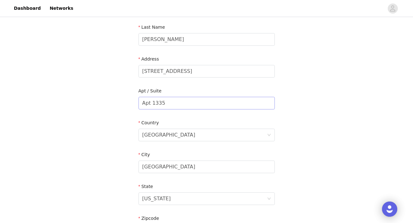
scroll to position [107, 0]
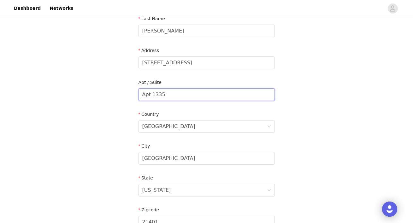
click at [157, 95] on input "Apt 1335" at bounding box center [206, 94] width 136 height 13
type input "Apt 1535"
click at [290, 129] on div "STEP 4 OF 5 Shipping Information Email [EMAIL_ADDRESS][DOMAIN_NAME] First Name …" at bounding box center [206, 94] width 413 height 366
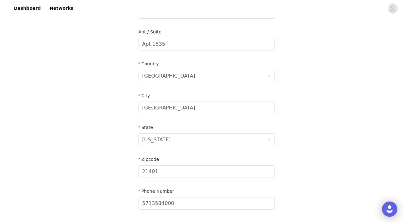
scroll to position [207, 0]
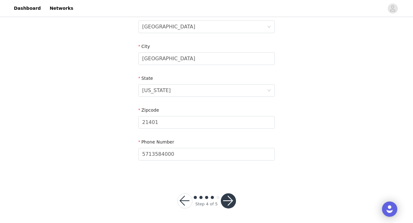
click at [227, 199] on button "button" at bounding box center [228, 200] width 15 height 15
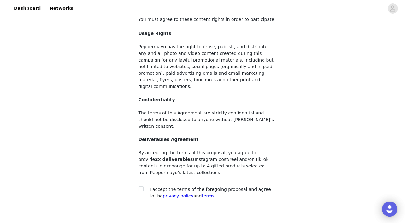
scroll to position [68, 0]
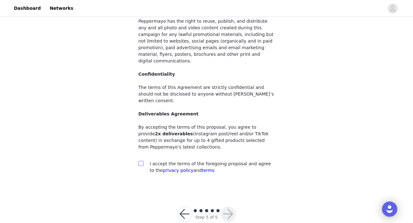
click at [142, 161] on input "checkbox" at bounding box center [140, 163] width 4 height 4
checkbox input "true"
click at [229, 207] on button "button" at bounding box center [228, 214] width 15 height 15
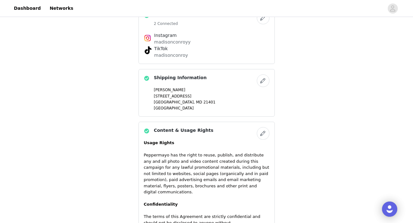
scroll to position [591, 0]
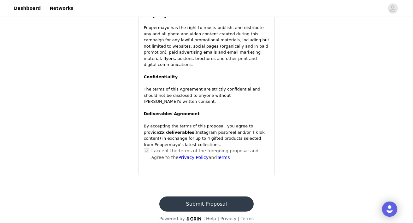
click at [194, 196] on button "Submit Proposal" at bounding box center [206, 203] width 94 height 15
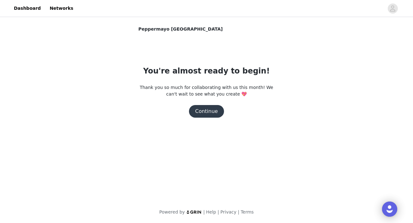
click at [206, 112] on button "Continue" at bounding box center [206, 111] width 35 height 13
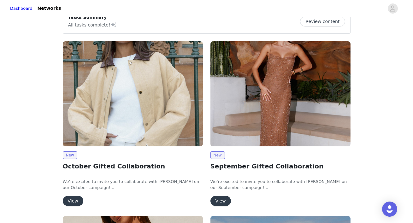
scroll to position [16, 0]
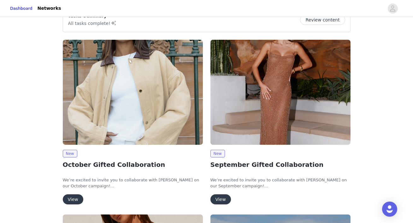
click at [224, 202] on button "View" at bounding box center [220, 199] width 21 height 10
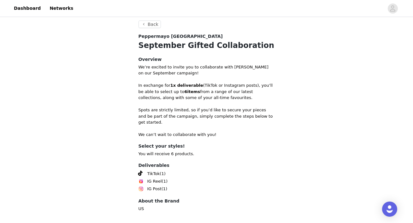
scroll to position [255, 0]
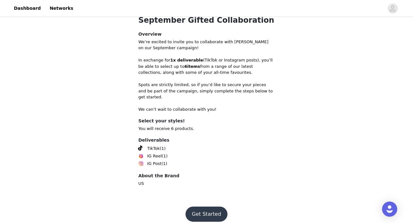
click at [207, 207] on button "Get Started" at bounding box center [206, 214] width 42 height 15
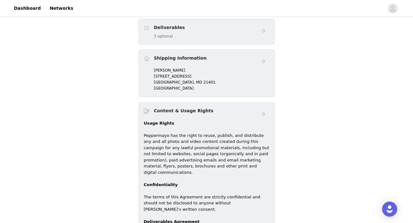
scroll to position [238, 0]
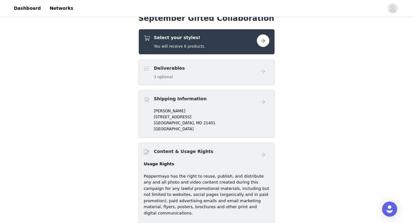
click at [190, 44] on h5 "You will receive 6 products." at bounding box center [179, 47] width 51 height 6
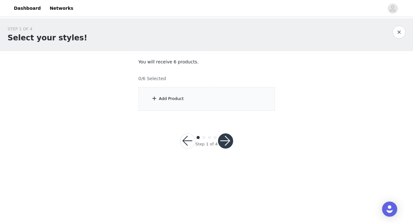
click at [208, 99] on div "Add Product" at bounding box center [206, 99] width 136 height 24
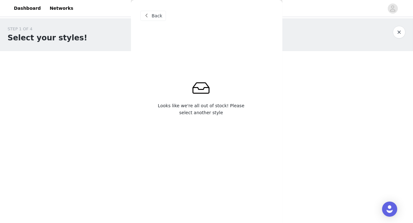
click at [149, 19] on span at bounding box center [147, 16] width 8 height 8
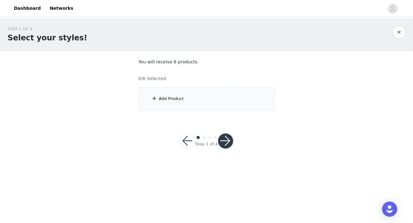
click at [398, 31] on button "button" at bounding box center [399, 32] width 13 height 13
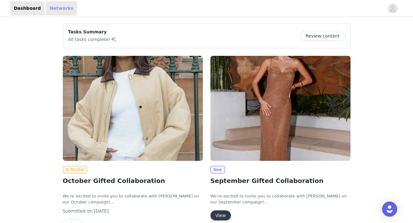
click at [56, 10] on link "Networks" at bounding box center [61, 8] width 31 height 14
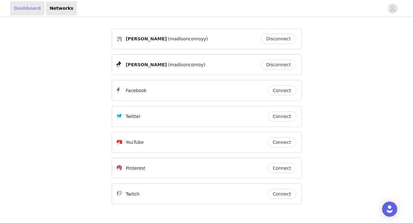
click at [29, 5] on link "Dashboard" at bounding box center [27, 8] width 34 height 14
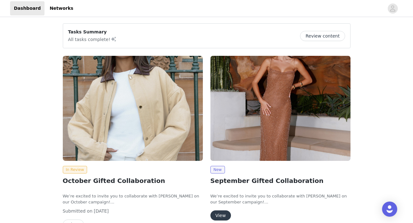
click at [310, 37] on button "Review content" at bounding box center [322, 36] width 45 height 10
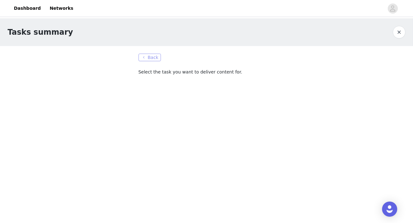
click at [149, 60] on button "Back" at bounding box center [149, 58] width 23 height 8
